Goal: Navigation & Orientation: Find specific page/section

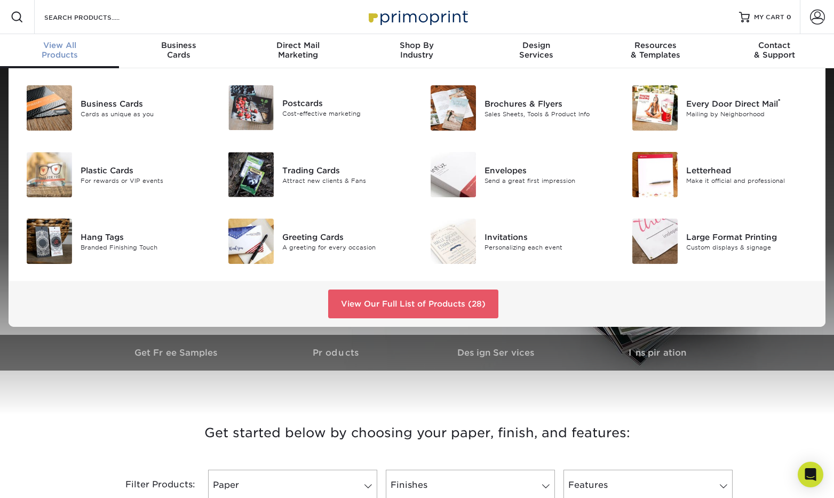
click at [58, 53] on div "View All Products" at bounding box center [59, 50] width 119 height 19
click at [68, 53] on div "View All Products" at bounding box center [59, 50] width 119 height 19
click at [426, 309] on link "View Our Full List of Products (28)" at bounding box center [413, 304] width 170 height 29
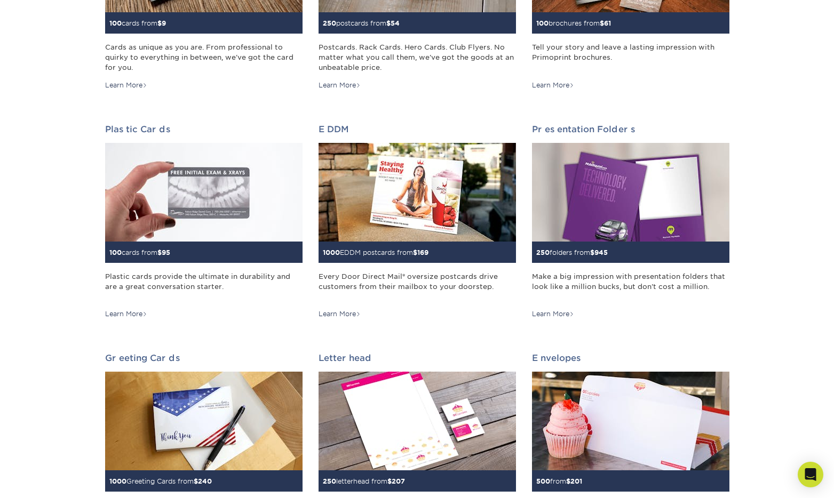
scroll to position [295, 0]
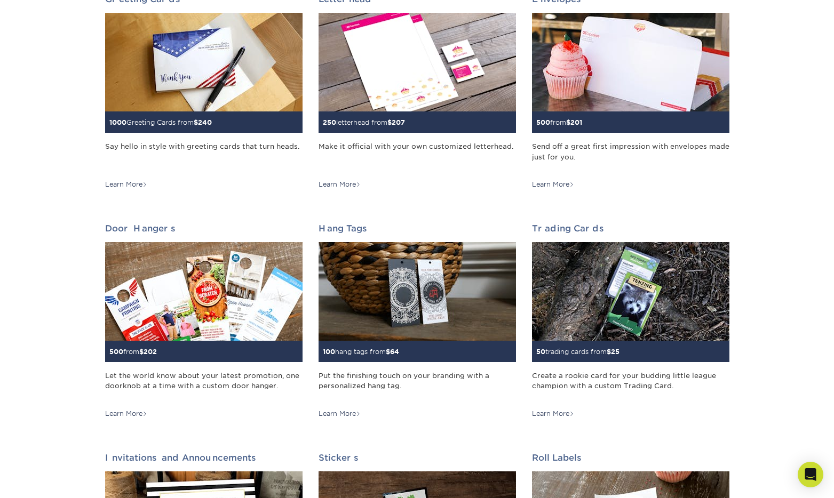
scroll to position [684, 0]
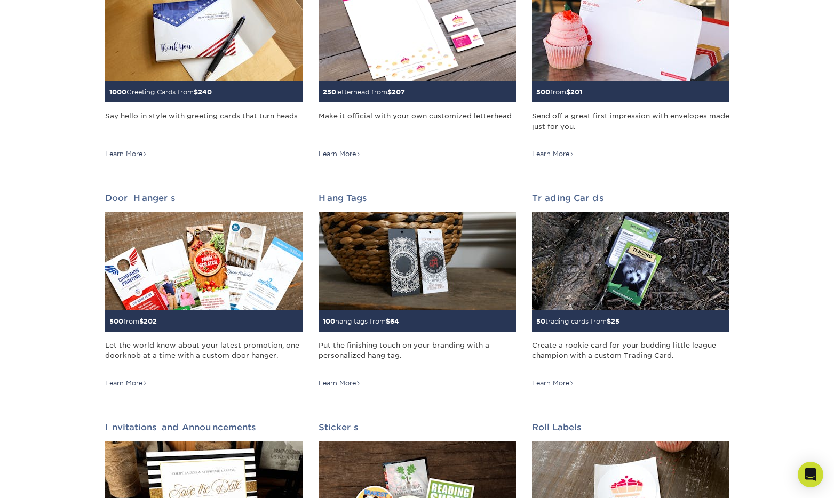
click at [774, 116] on div "Print Products Business Cards 100 cards from $ 9 Cards as unique as you are. Fr…" at bounding box center [417, 357] width 834 height 1880
